Goal: Check status: Check status

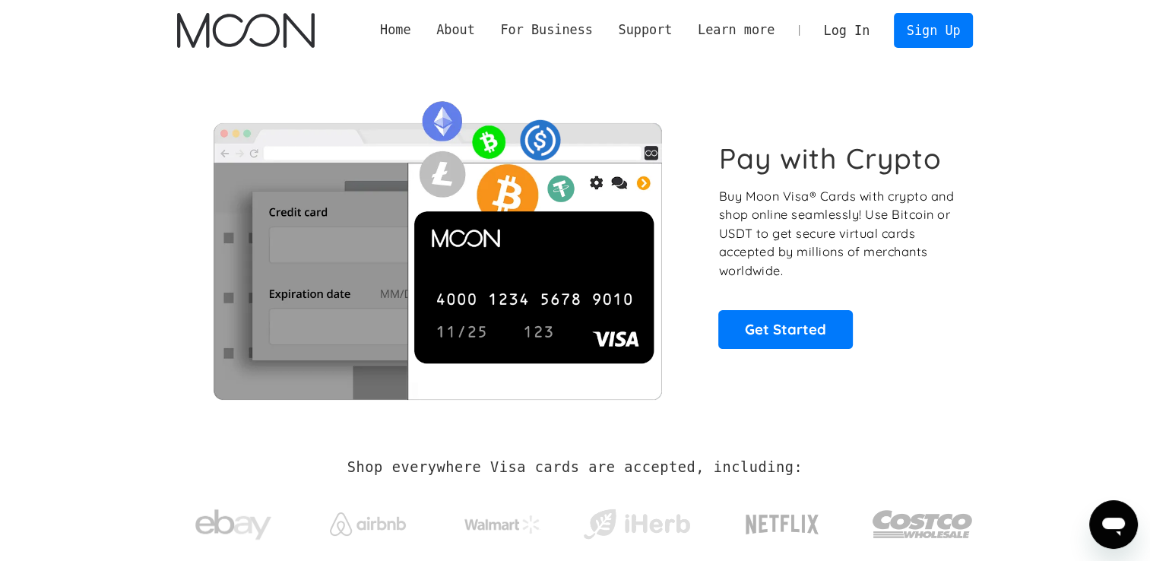
click at [831, 33] on link "Log In" at bounding box center [846, 30] width 71 height 33
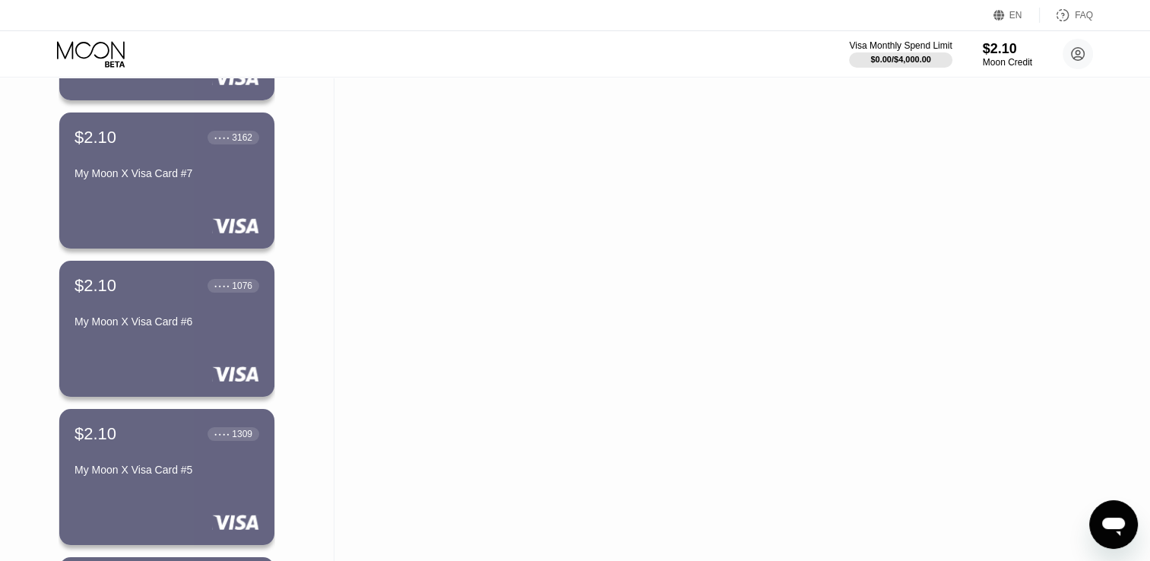
scroll to position [228, 0]
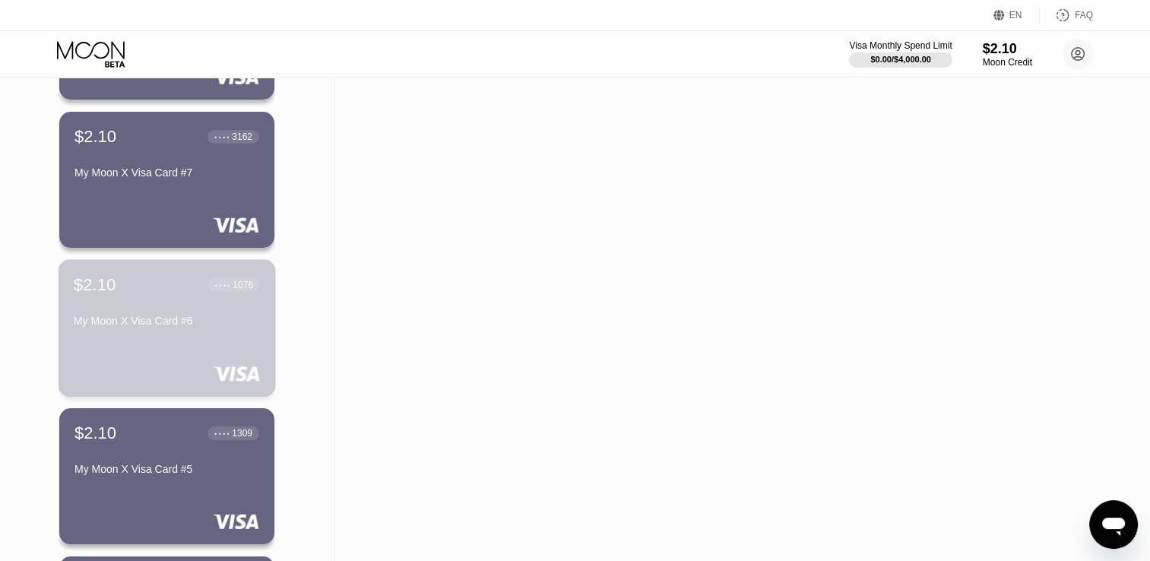
click at [228, 318] on div "My Moon X Visa Card #6" at bounding box center [167, 321] width 186 height 12
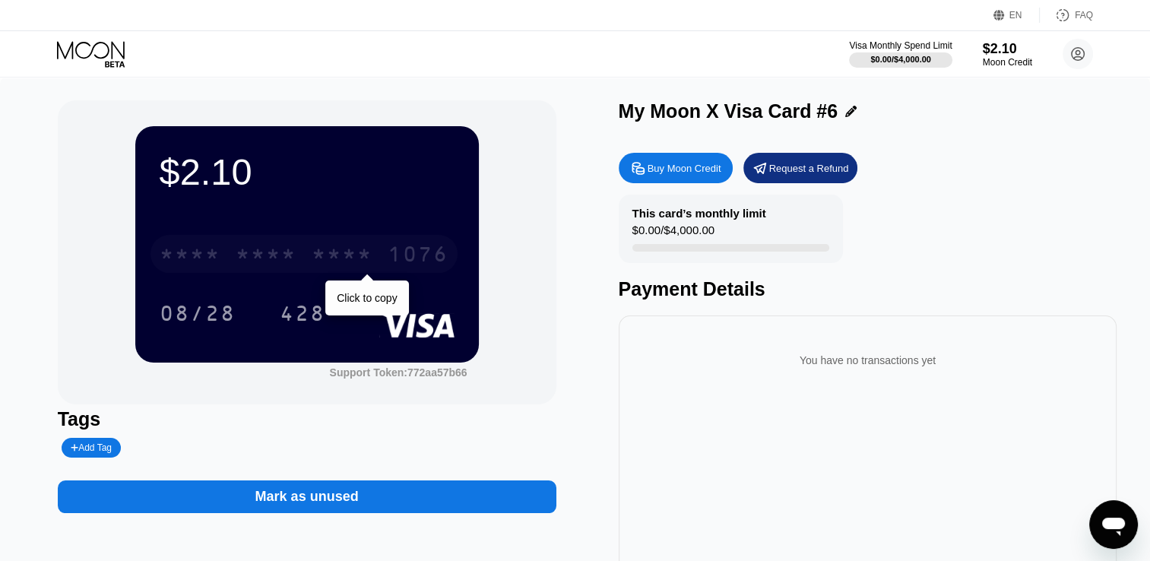
click at [289, 255] on div "* * * *" at bounding box center [266, 256] width 61 height 24
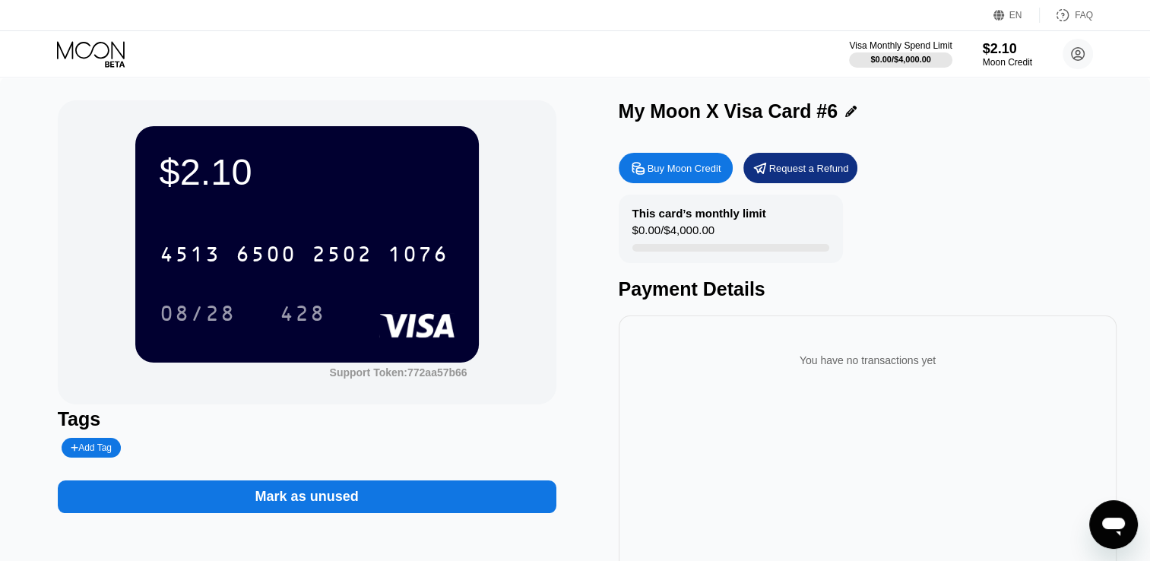
click at [733, 112] on div "My Moon X Visa Card #6" at bounding box center [729, 111] width 220 height 22
